Goal: Check status: Check status

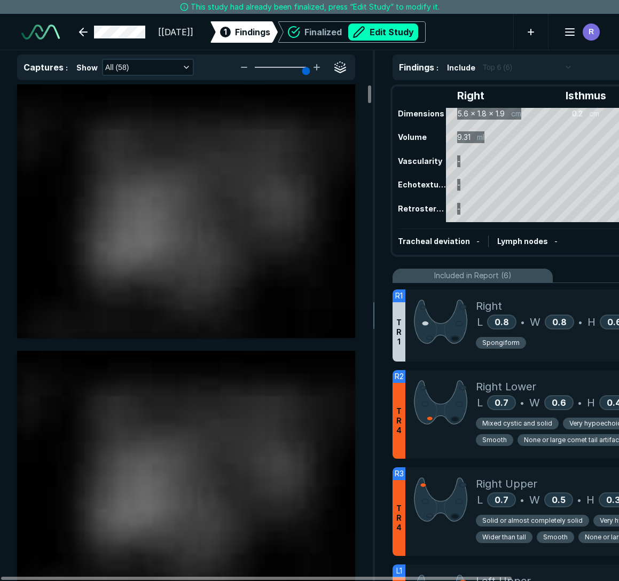
scroll to position [2098, 2884]
